Goal: Task Accomplishment & Management: Use online tool/utility

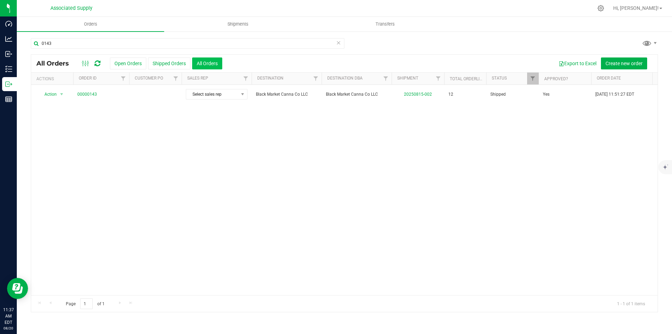
click at [208, 63] on button "All Orders" at bounding box center [207, 63] width 30 height 12
click at [576, 62] on button "Export to Excel" at bounding box center [577, 63] width 47 height 12
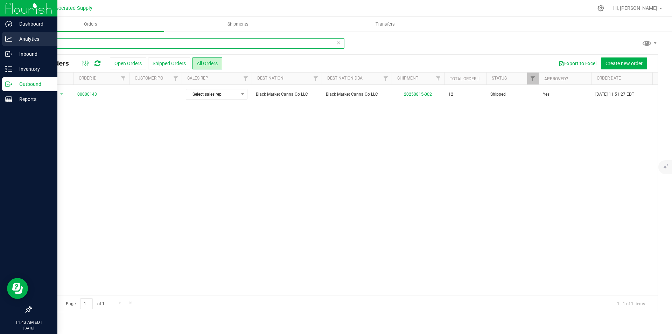
drag, startPoint x: 59, startPoint y: 44, endPoint x: 14, endPoint y: 43, distance: 45.2
click at [14, 43] on div "Dashboard Analytics Inbound Inventory Outbound Reports 11:43 AM EDT [DATE] 08/2…" at bounding box center [336, 167] width 672 height 334
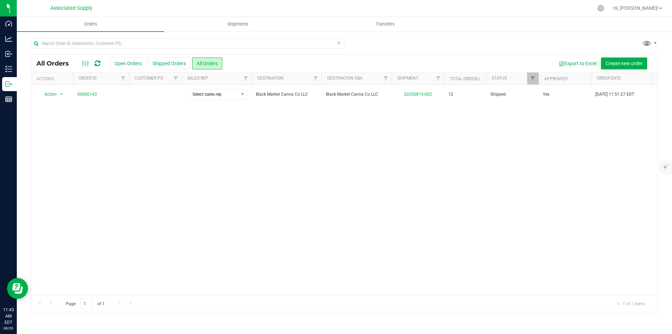
click at [167, 175] on div "Action Action Clone order Order audit log Print COAs (single PDF) Print COAs (z…" at bounding box center [344, 190] width 627 height 210
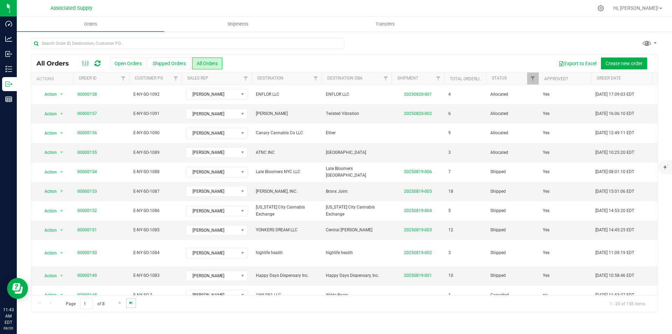
click at [128, 302] on span "Go to the last page" at bounding box center [131, 303] width 6 height 6
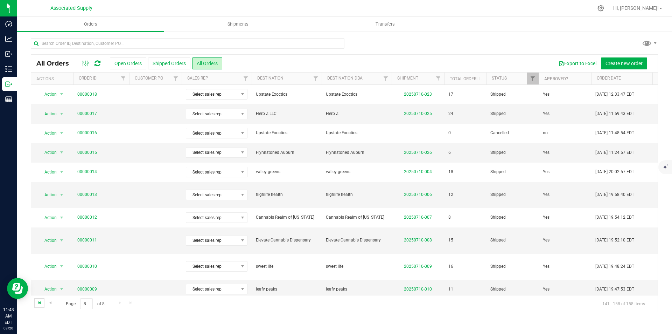
click at [40, 301] on span "Go to the first page" at bounding box center [40, 303] width 6 height 6
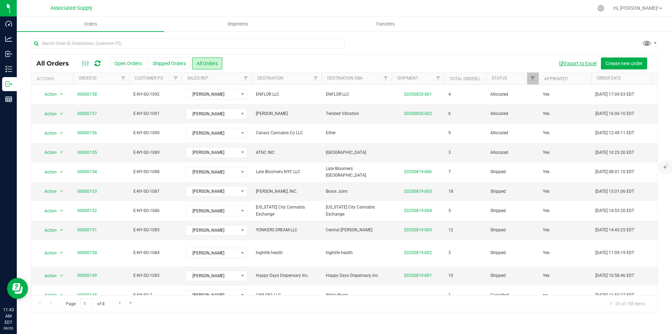
click at [575, 63] on button "Export to Excel" at bounding box center [577, 63] width 47 height 12
